Goal: Entertainment & Leisure: Consume media (video, audio)

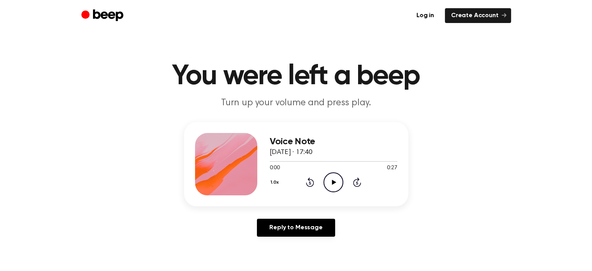
click at [333, 174] on icon "Play Audio" at bounding box center [334, 182] width 20 height 20
click at [336, 181] on icon "Play Audio" at bounding box center [334, 182] width 20 height 20
click at [308, 179] on icon at bounding box center [310, 181] width 8 height 9
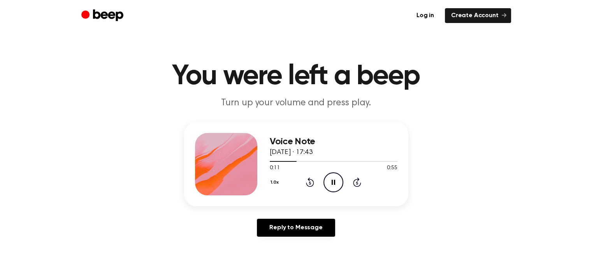
click at [310, 179] on icon at bounding box center [310, 181] width 8 height 9
click at [308, 182] on icon "Rewind 5 seconds" at bounding box center [310, 182] width 9 height 10
click at [310, 181] on icon at bounding box center [310, 182] width 2 height 3
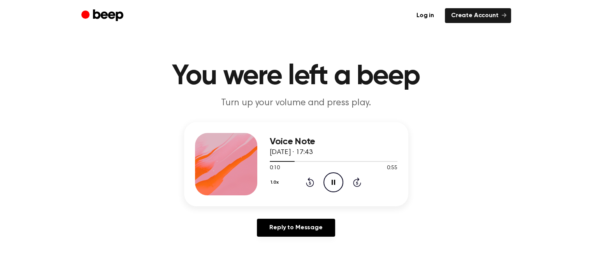
click at [310, 181] on icon at bounding box center [310, 182] width 2 height 3
click at [328, 182] on icon "Play Audio" at bounding box center [334, 182] width 20 height 20
click at [308, 179] on icon at bounding box center [310, 181] width 8 height 9
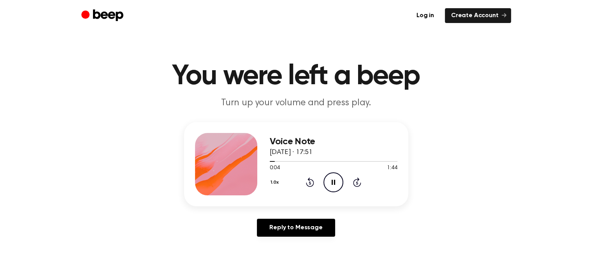
click at [308, 179] on icon at bounding box center [310, 181] width 8 height 9
click at [332, 182] on icon "Play Audio" at bounding box center [334, 182] width 20 height 20
click at [332, 179] on icon at bounding box center [334, 181] width 4 height 5
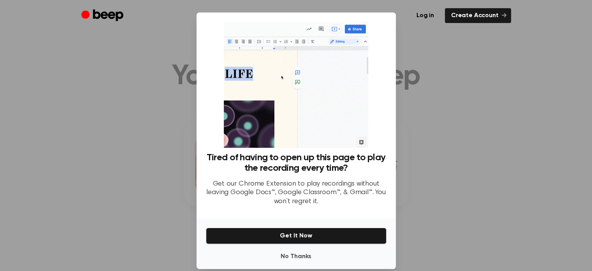
click at [304, 186] on p "Get our Chrome Extension to play recordings without leaving Google Docs™, Googl…" at bounding box center [296, 192] width 181 height 26
click at [296, 255] on button "No Thanks" at bounding box center [296, 256] width 181 height 16
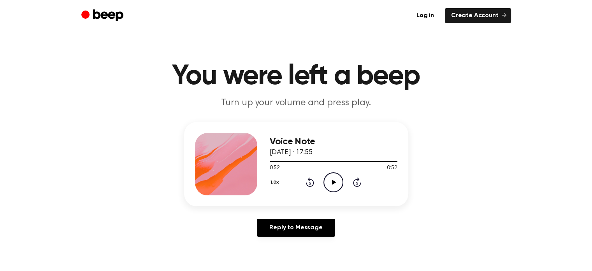
click at [331, 178] on icon "Play Audio" at bounding box center [334, 182] width 20 height 20
click at [330, 179] on icon "Pause Audio" at bounding box center [334, 182] width 20 height 20
click at [336, 176] on icon "Play Audio" at bounding box center [334, 182] width 20 height 20
click at [333, 182] on icon at bounding box center [334, 181] width 4 height 5
click at [330, 178] on icon "Play Audio" at bounding box center [334, 182] width 20 height 20
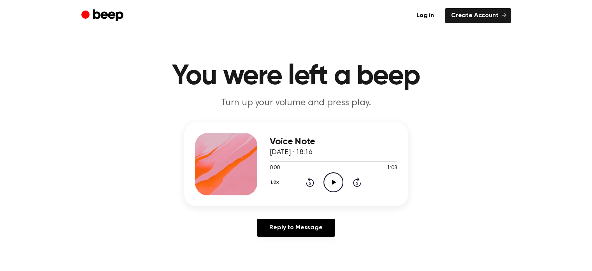
click at [329, 178] on icon "Play Audio" at bounding box center [334, 182] width 20 height 20
click at [329, 176] on icon "Play Audio" at bounding box center [334, 182] width 20 height 20
click at [333, 184] on icon "Play Audio" at bounding box center [334, 182] width 20 height 20
click at [337, 179] on icon "Play Audio" at bounding box center [334, 182] width 20 height 20
